Goal: Transaction & Acquisition: Purchase product/service

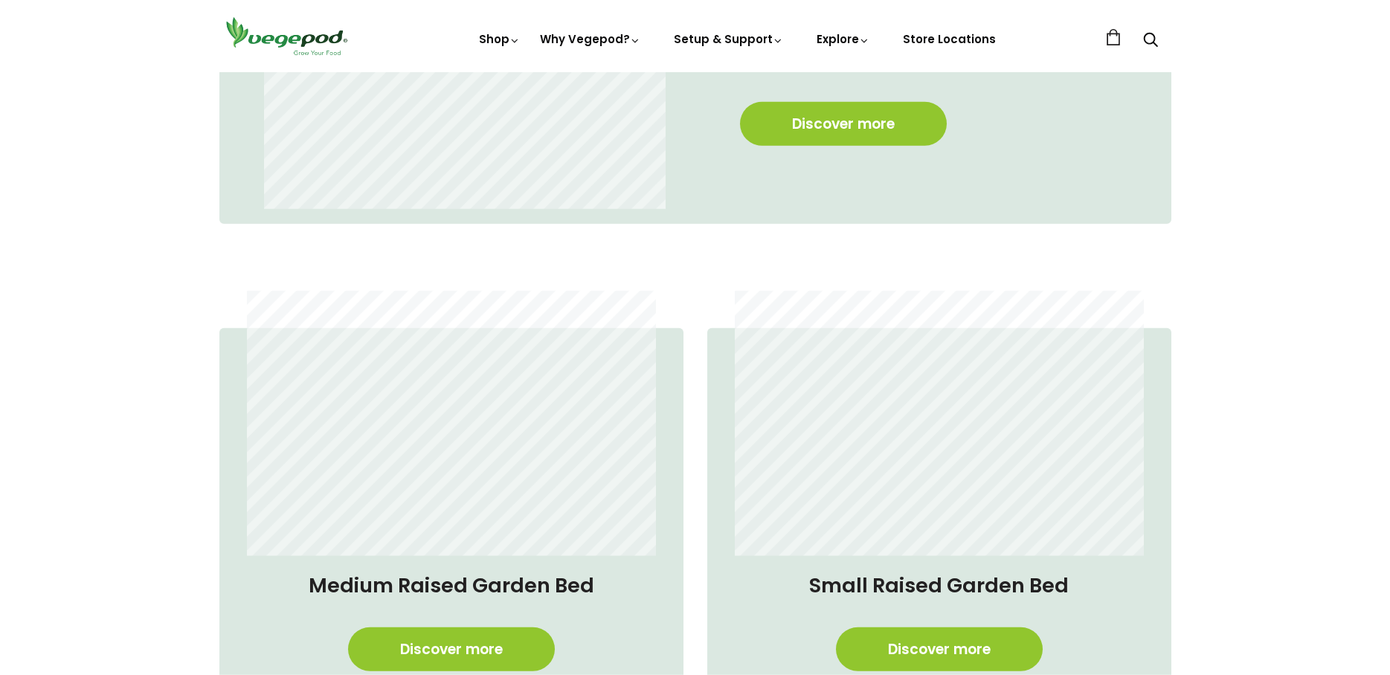
scroll to position [1176, 0]
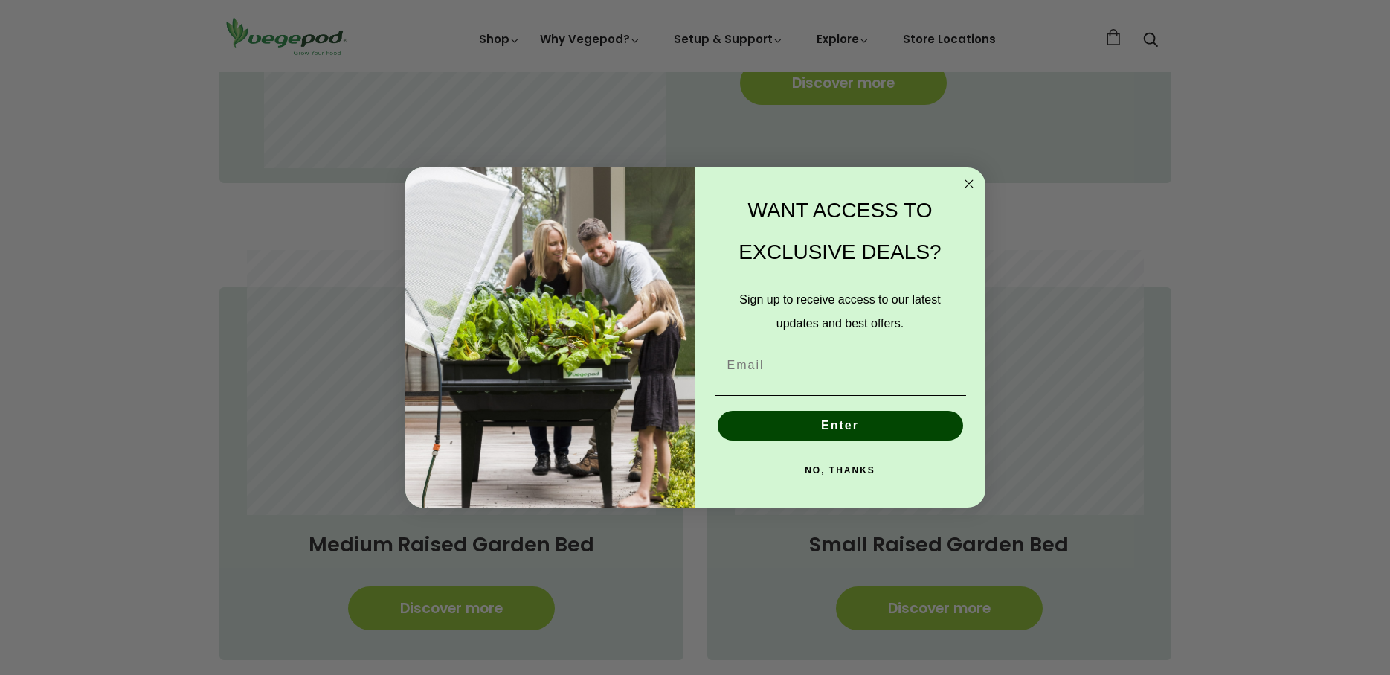
click at [967, 188] on circle "Close dialog" at bounding box center [968, 184] width 17 height 17
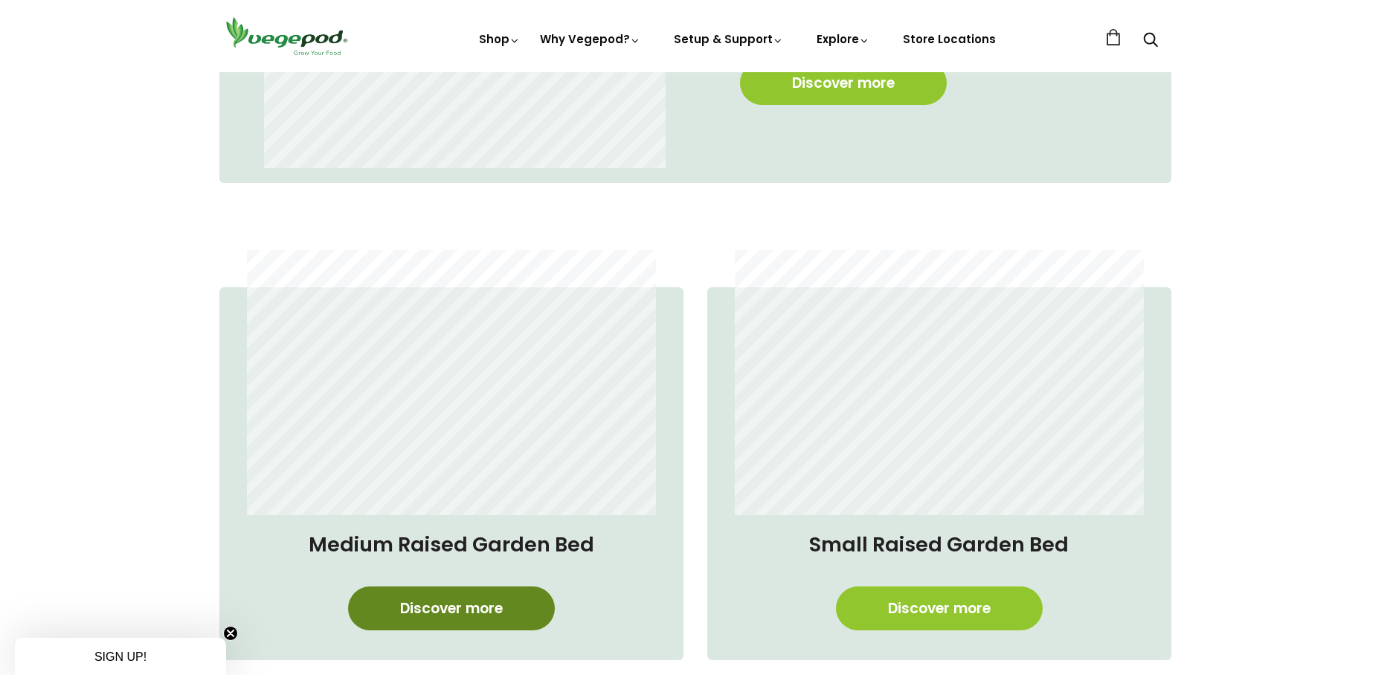
click at [501, 603] on link "Discover more" at bounding box center [451, 608] width 207 height 44
